Goal: Information Seeking & Learning: Learn about a topic

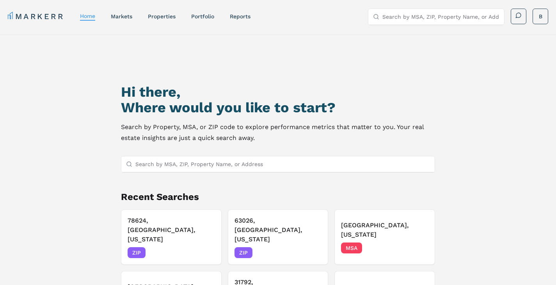
click at [225, 165] on input "Search by MSA, ZIP, Property Name, or Address" at bounding box center [282, 164] width 295 height 16
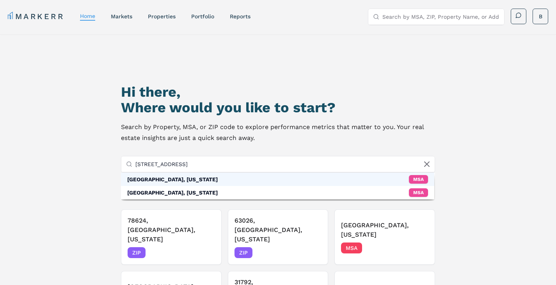
type input "[STREET_ADDRESS]"
click at [168, 181] on div "[GEOGRAPHIC_DATA], [US_STATE]" at bounding box center [172, 180] width 91 height 8
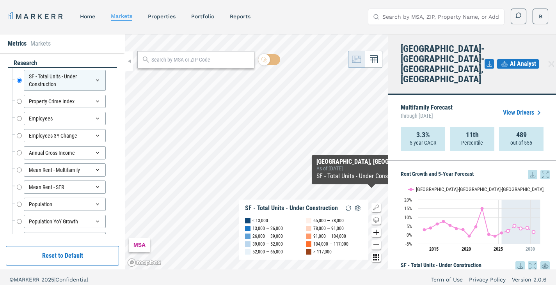
click at [377, 230] on icon "Zoom in map button" at bounding box center [375, 232] width 9 height 9
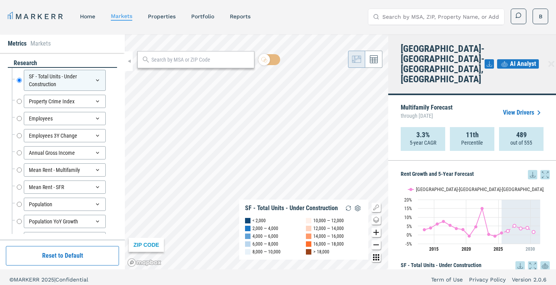
click at [377, 230] on icon "Zoom in map button" at bounding box center [375, 232] width 9 height 9
click at [373, 229] on icon "Zoom in map button" at bounding box center [375, 232] width 9 height 9
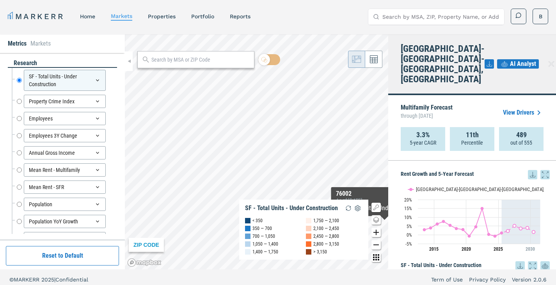
click at [376, 230] on icon "Zoom in map button" at bounding box center [375, 232] width 5 height 5
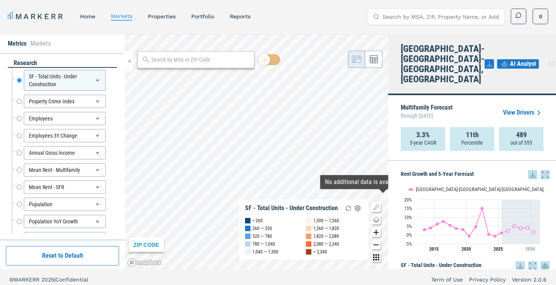
click at [377, 234] on icon "Zoom in map button" at bounding box center [375, 232] width 9 height 9
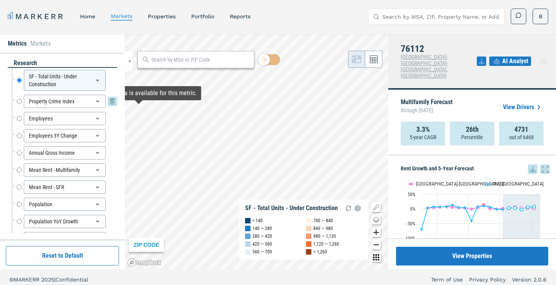
click at [18, 102] on input "Property Crime Index" at bounding box center [19, 101] width 5 height 13
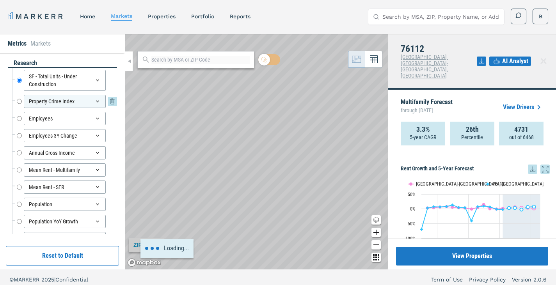
radio input "false"
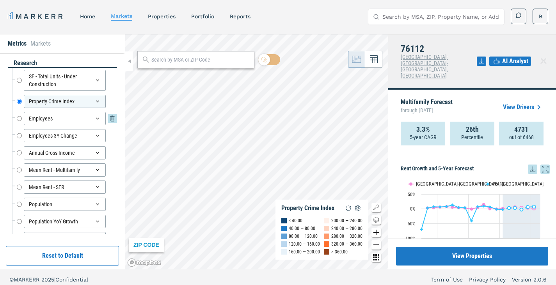
click at [20, 118] on input "Employees" at bounding box center [19, 118] width 5 height 13
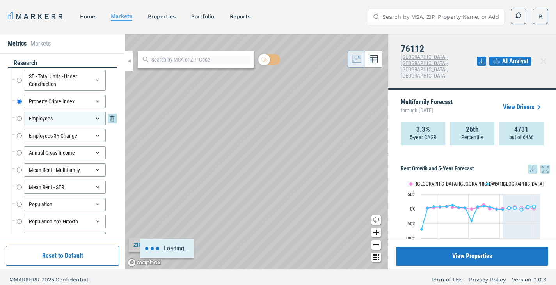
radio input "false"
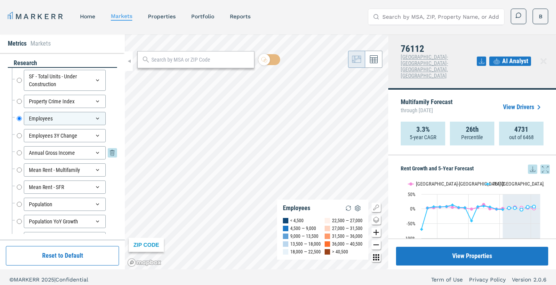
click at [20, 153] on input "Annual Gross Income" at bounding box center [19, 152] width 5 height 13
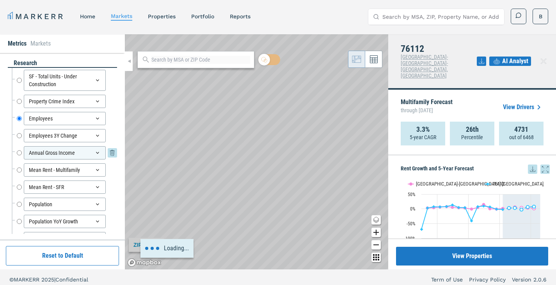
radio input "false"
radio input "true"
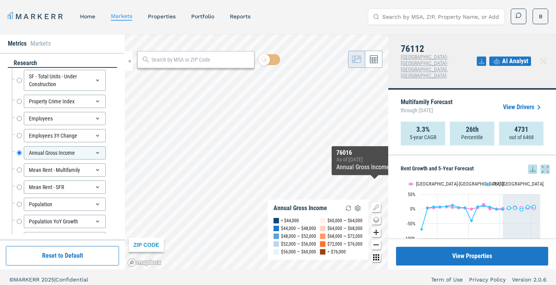
click at [377, 242] on icon "Zoom out map button" at bounding box center [375, 244] width 9 height 9
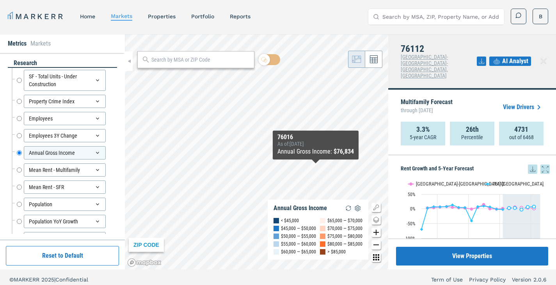
click at [377, 242] on icon "Zoom out map button" at bounding box center [375, 244] width 9 height 9
